Goal: Book appointment/travel/reservation

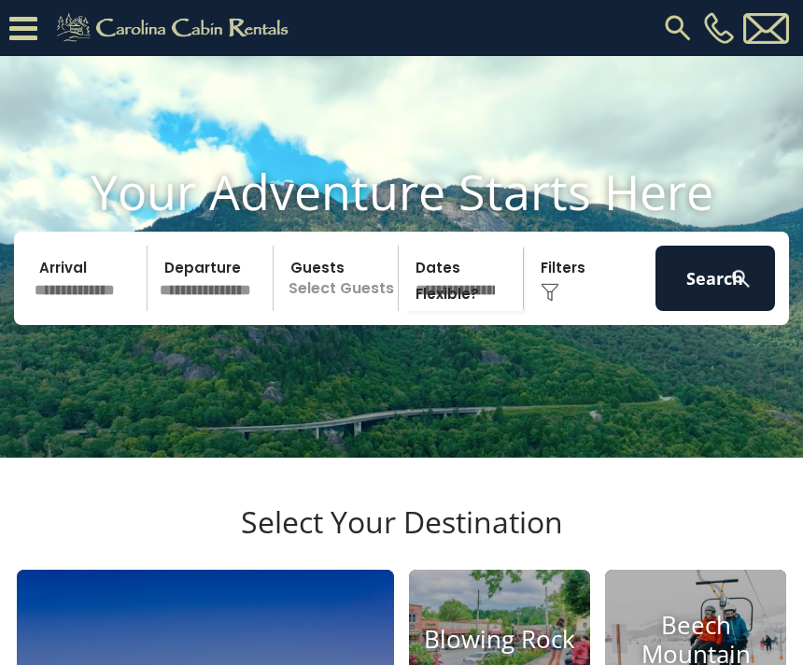
click at [718, 311] on button "Search" at bounding box center [716, 278] width 120 height 65
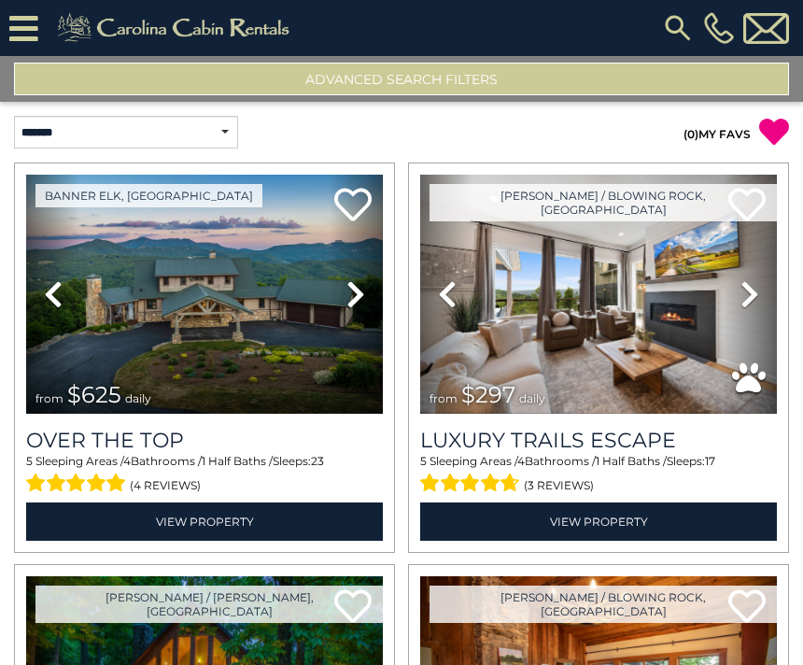
click at [160, 82] on button "Advanced Search Filters" at bounding box center [401, 79] width 775 height 33
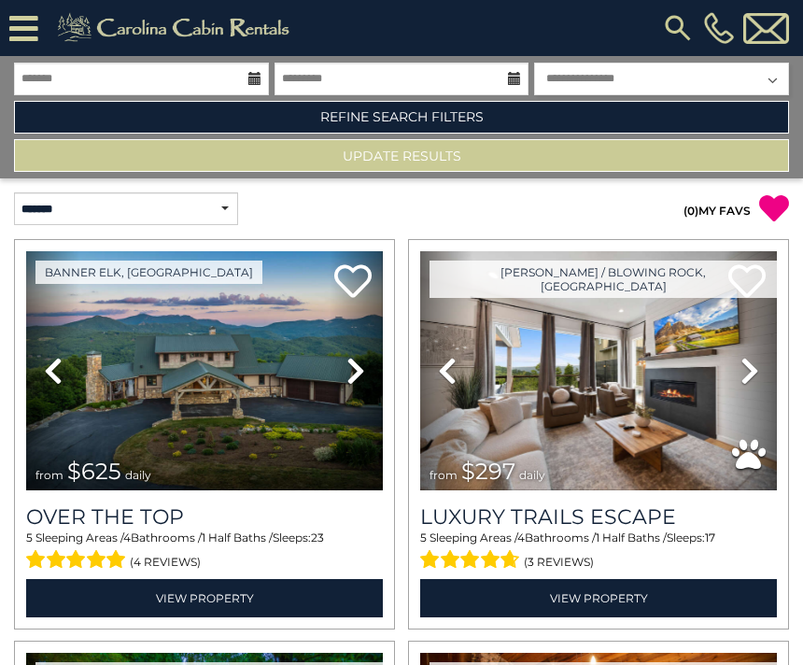
click at [666, 29] on img at bounding box center [678, 28] width 34 height 34
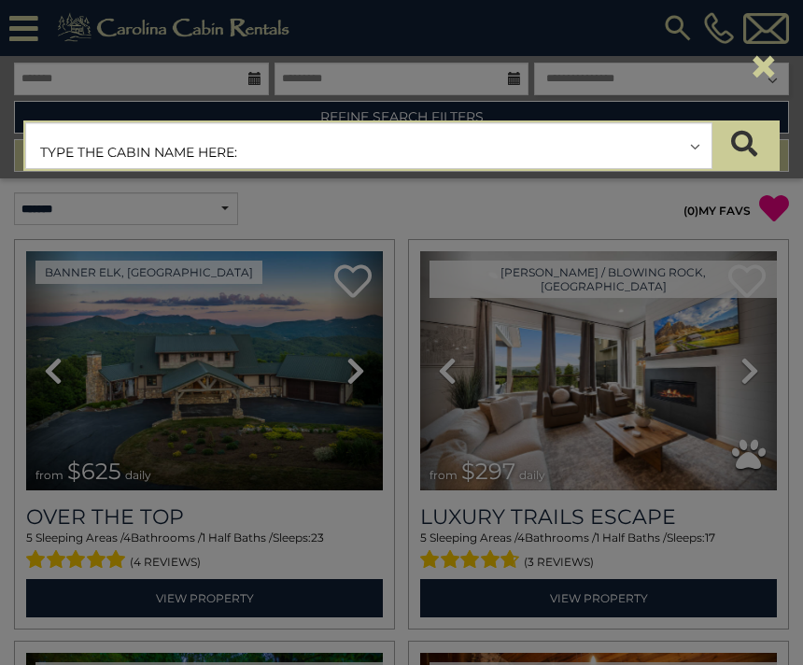
click at [256, 153] on input "text" at bounding box center [369, 146] width 686 height 47
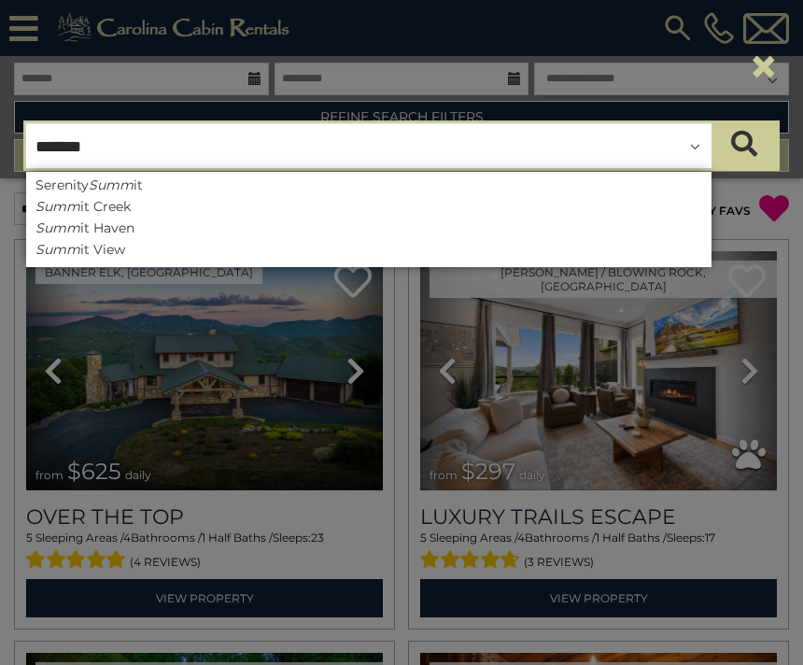
type input "********"
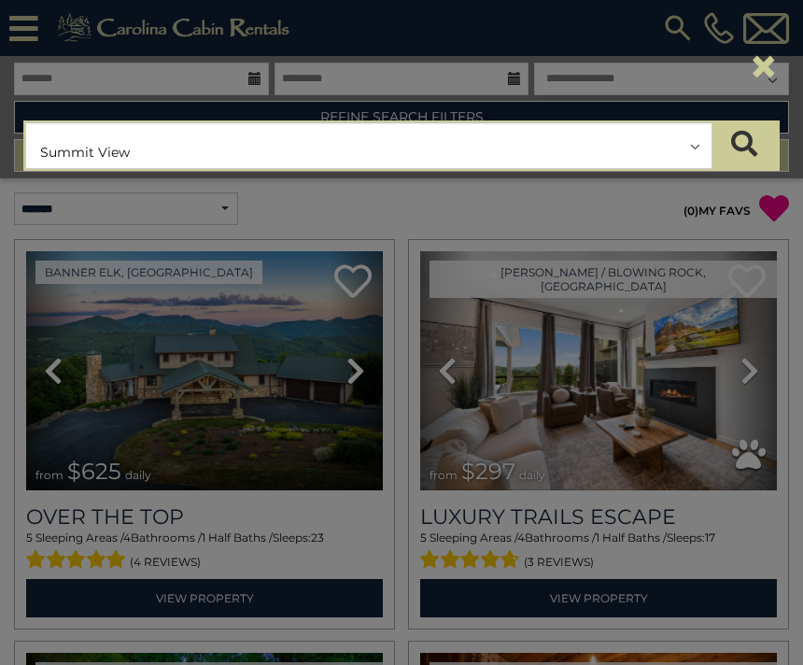
click at [751, 148] on icon "submit" at bounding box center [744, 144] width 26 height 26
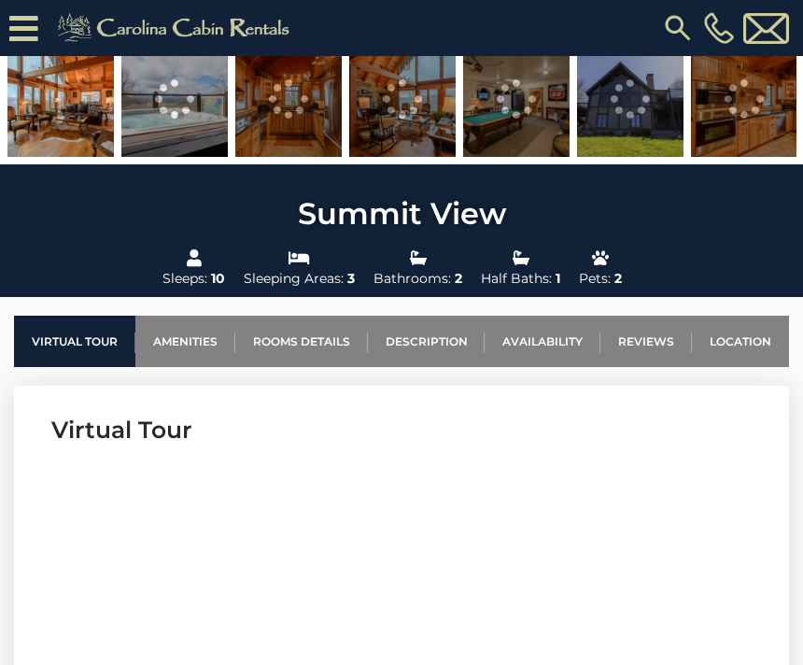
click at [547, 345] on link "Availability" at bounding box center [543, 341] width 116 height 51
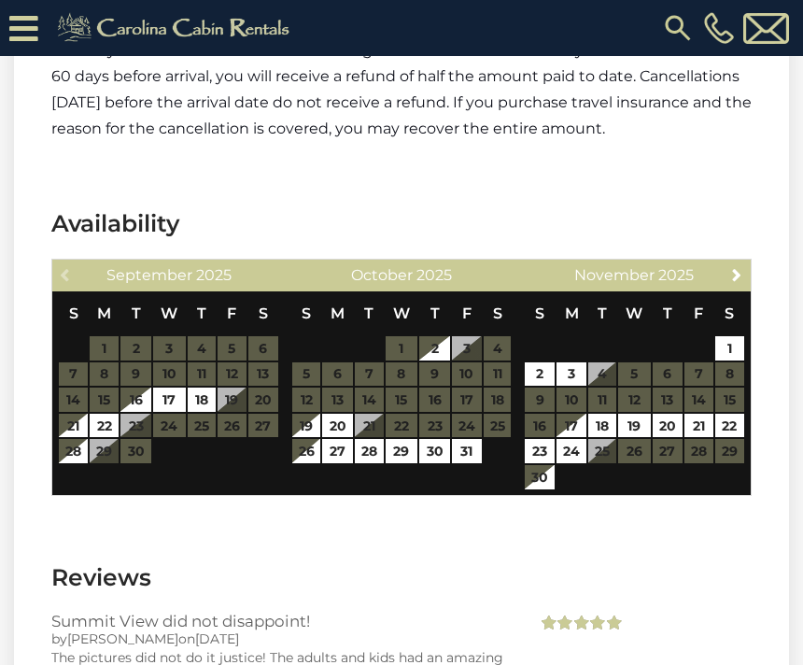
scroll to position [4636, 0]
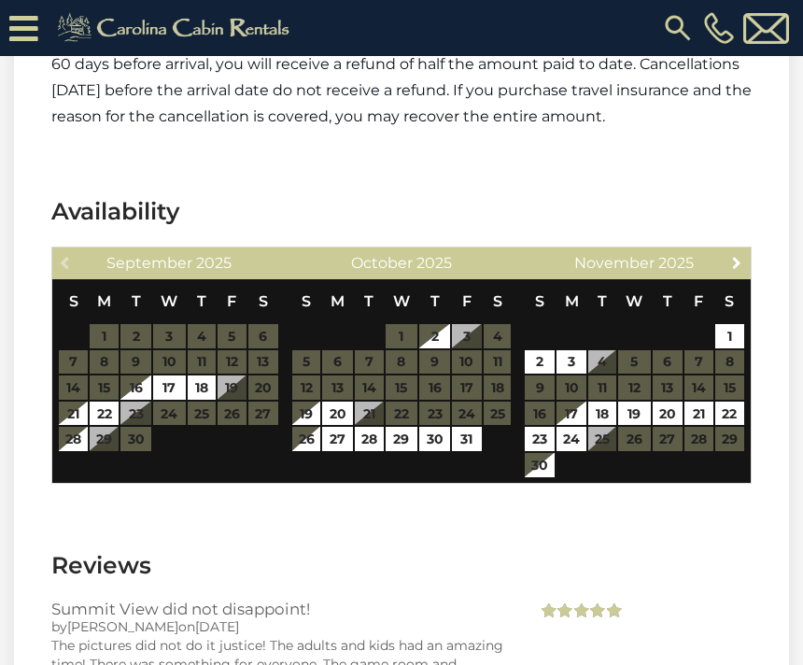
click at [734, 250] on link "Next" at bounding box center [737, 261] width 23 height 23
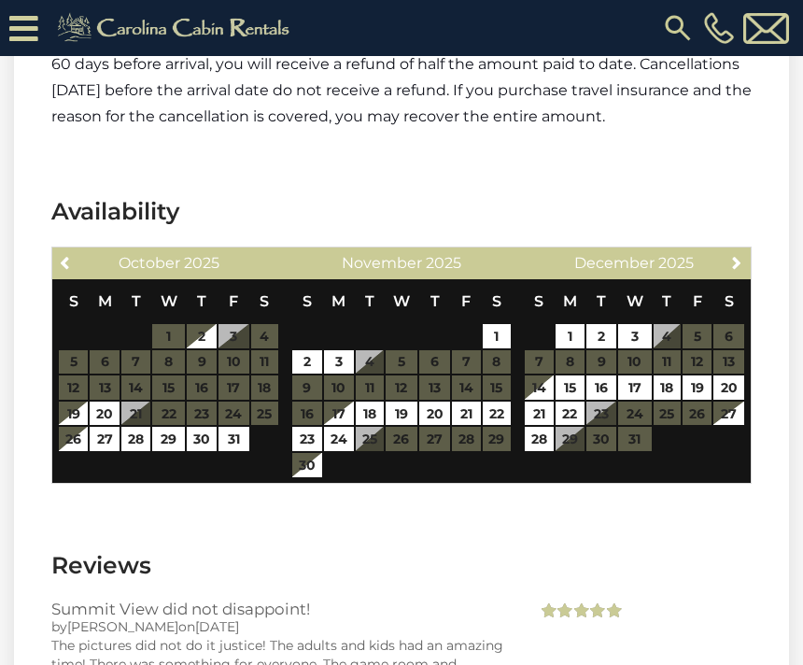
click at [732, 255] on span "Next" at bounding box center [737, 262] width 15 height 15
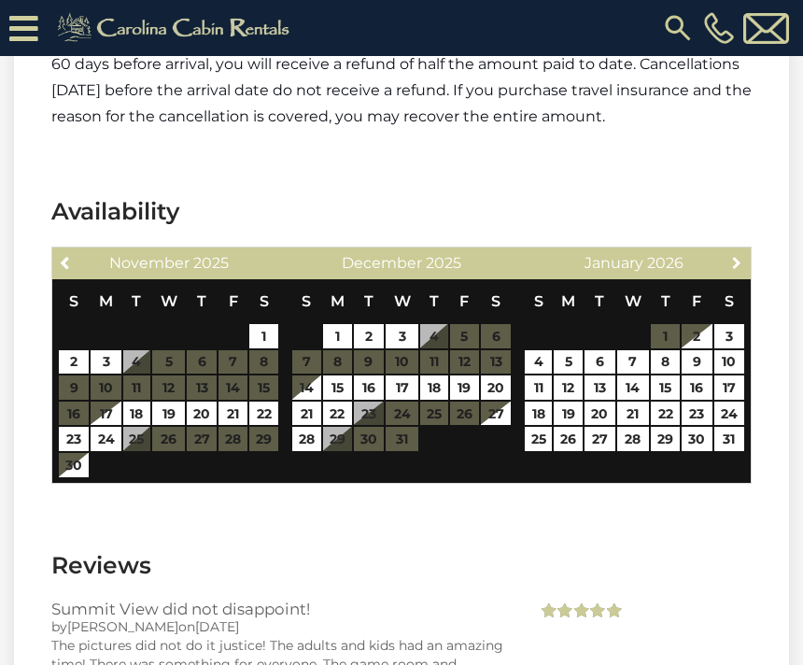
click at [729, 250] on link "Next" at bounding box center [737, 261] width 23 height 23
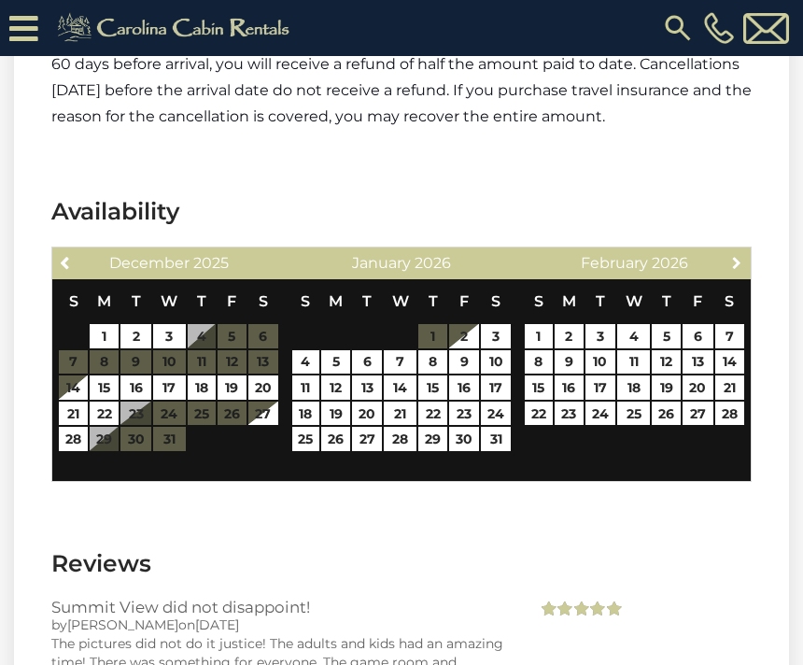
click at [729, 250] on link "Next" at bounding box center [737, 261] width 23 height 23
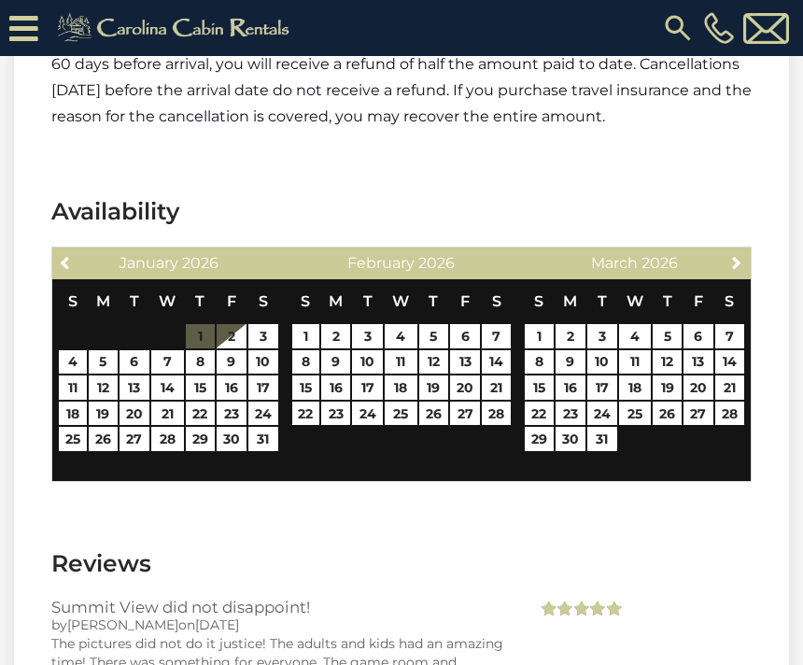
click at [728, 250] on link "Next" at bounding box center [737, 261] width 23 height 23
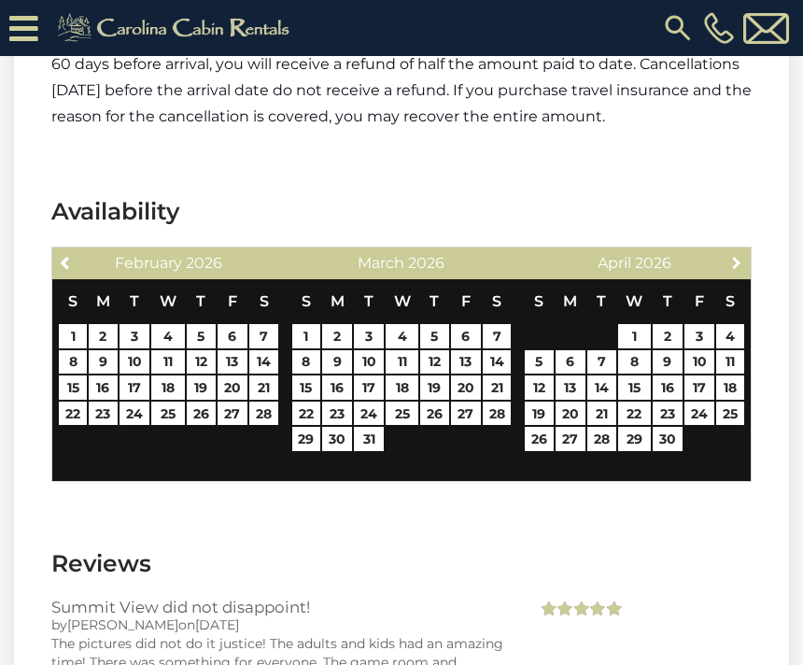
click at [730, 255] on span "Next" at bounding box center [737, 262] width 15 height 15
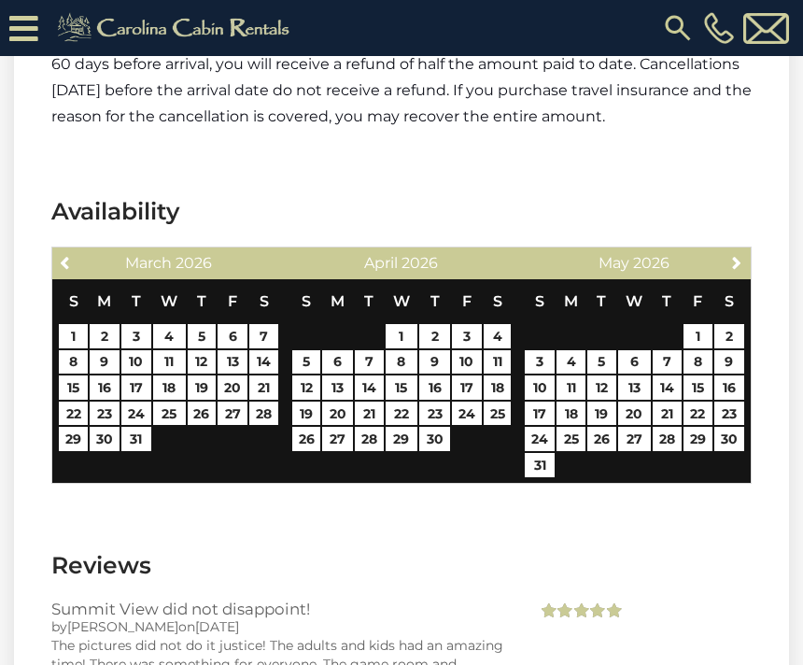
click at [718, 248] on div "Next [DATE]" at bounding box center [634, 264] width 233 height 32
click at [728, 251] on div "Next [DATE]" at bounding box center [634, 264] width 233 height 32
click at [726, 250] on link "Next" at bounding box center [737, 261] width 23 height 23
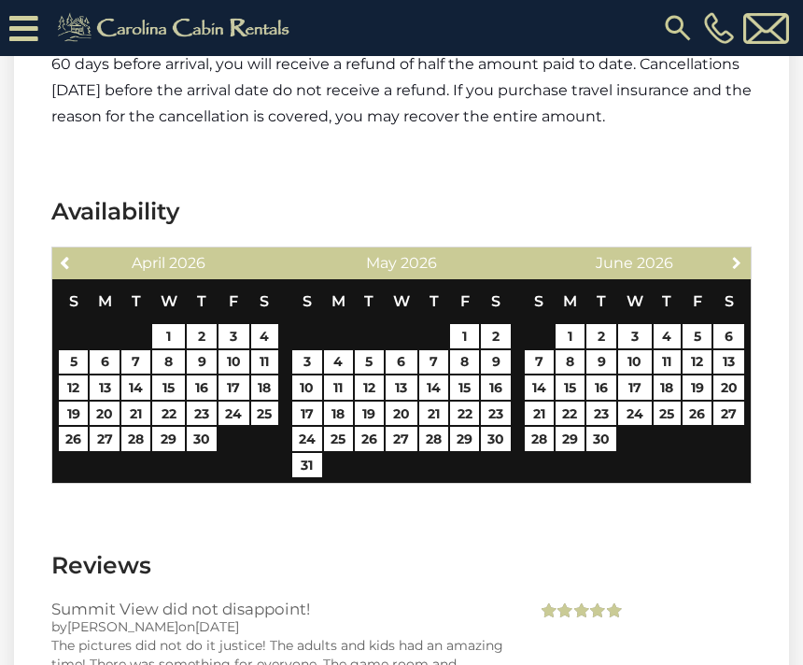
click at [735, 255] on span "Next" at bounding box center [737, 262] width 15 height 15
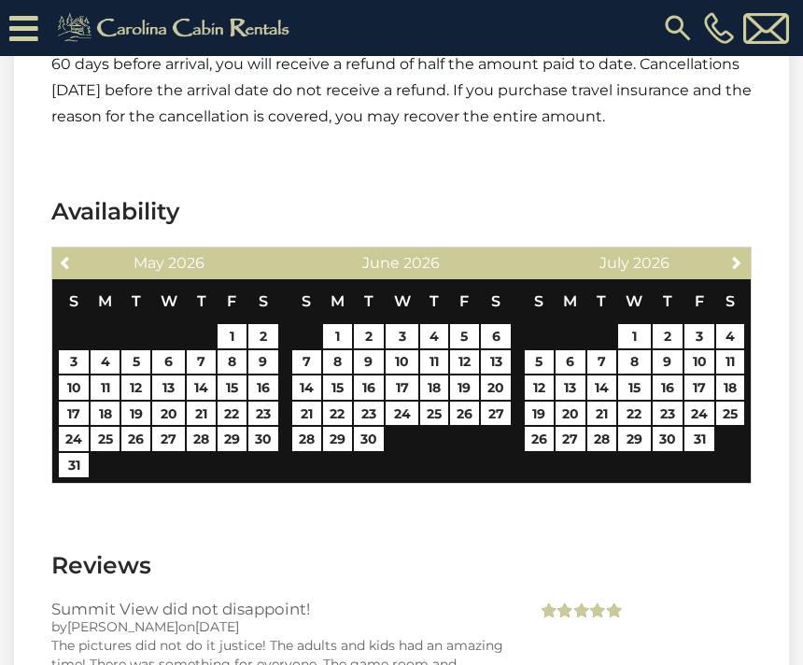
click at [730, 255] on span "Next" at bounding box center [737, 262] width 15 height 15
